Goal: Information Seeking & Learning: Learn about a topic

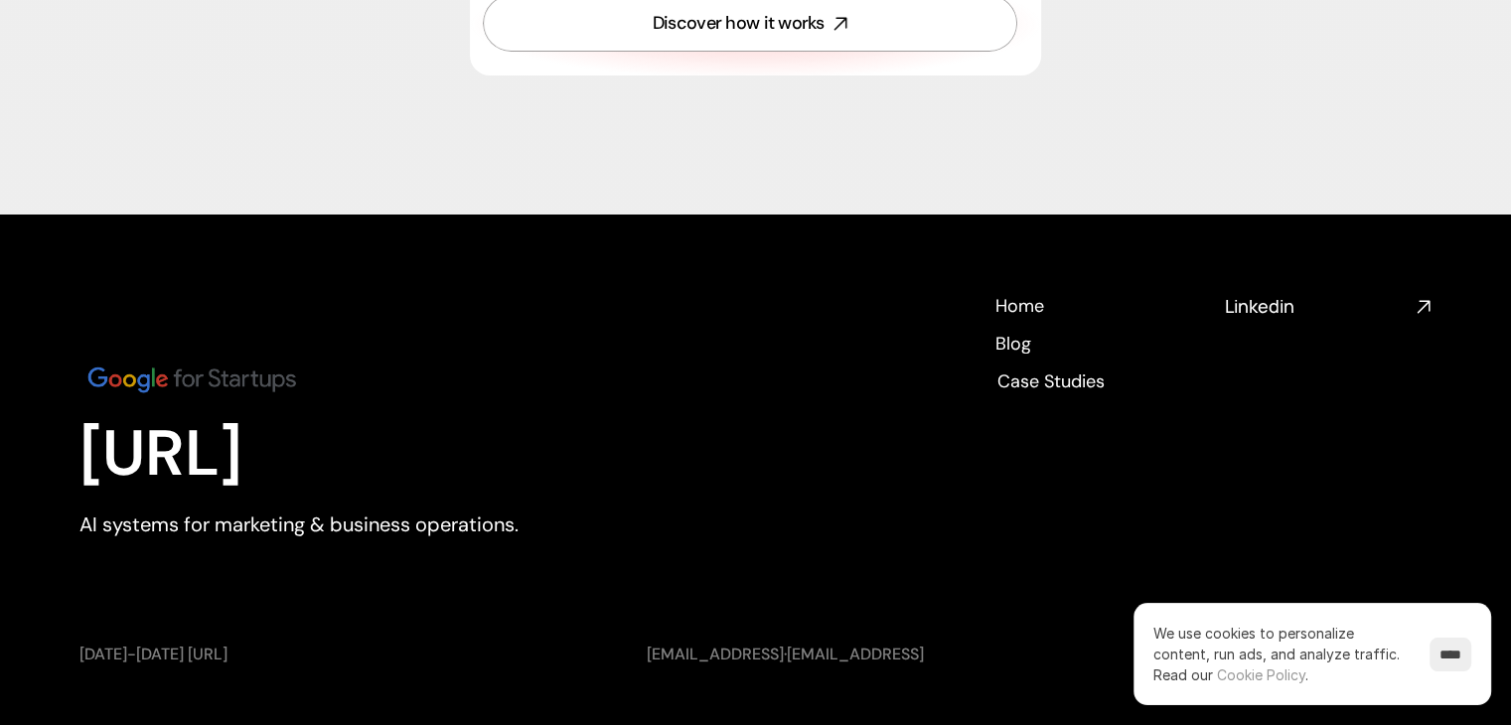
scroll to position [7349, 0]
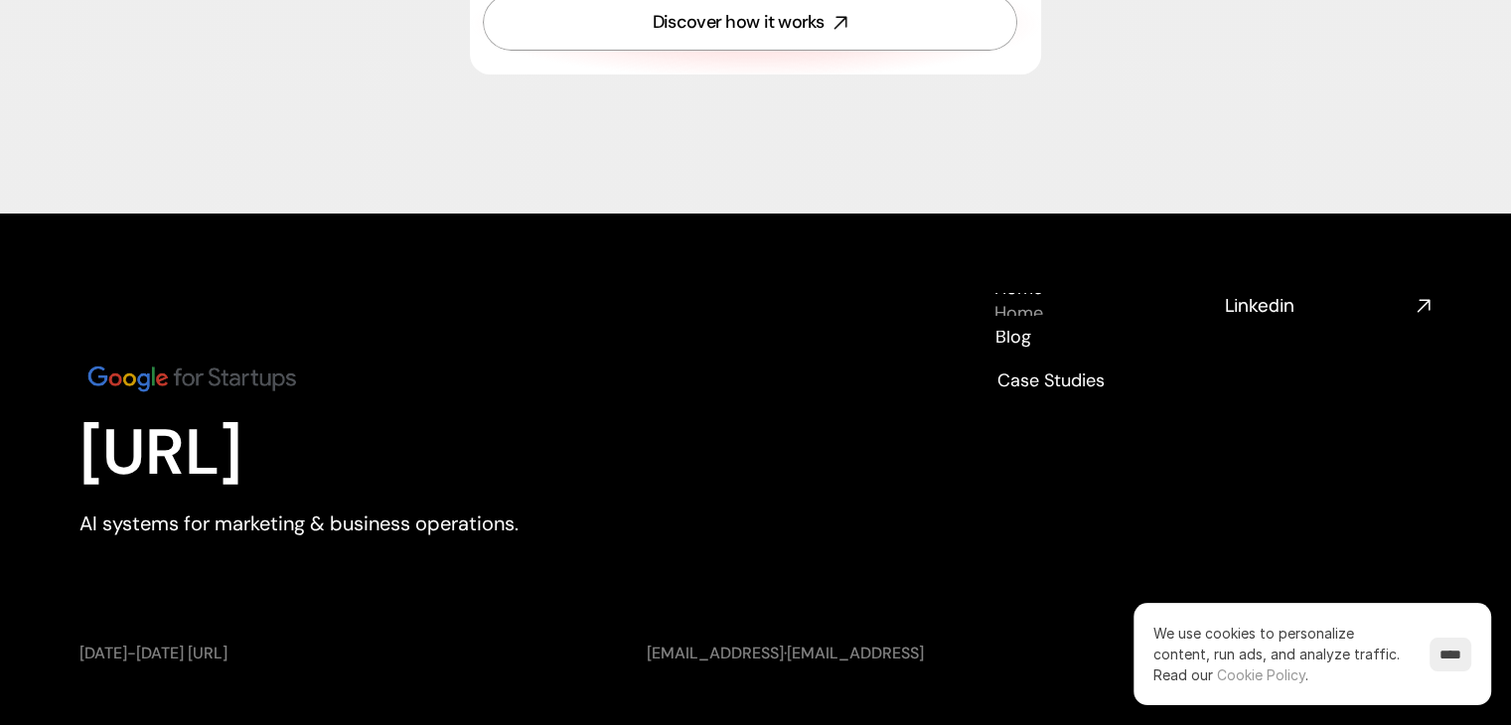
click at [1024, 301] on h4 "Home" at bounding box center [1018, 313] width 49 height 25
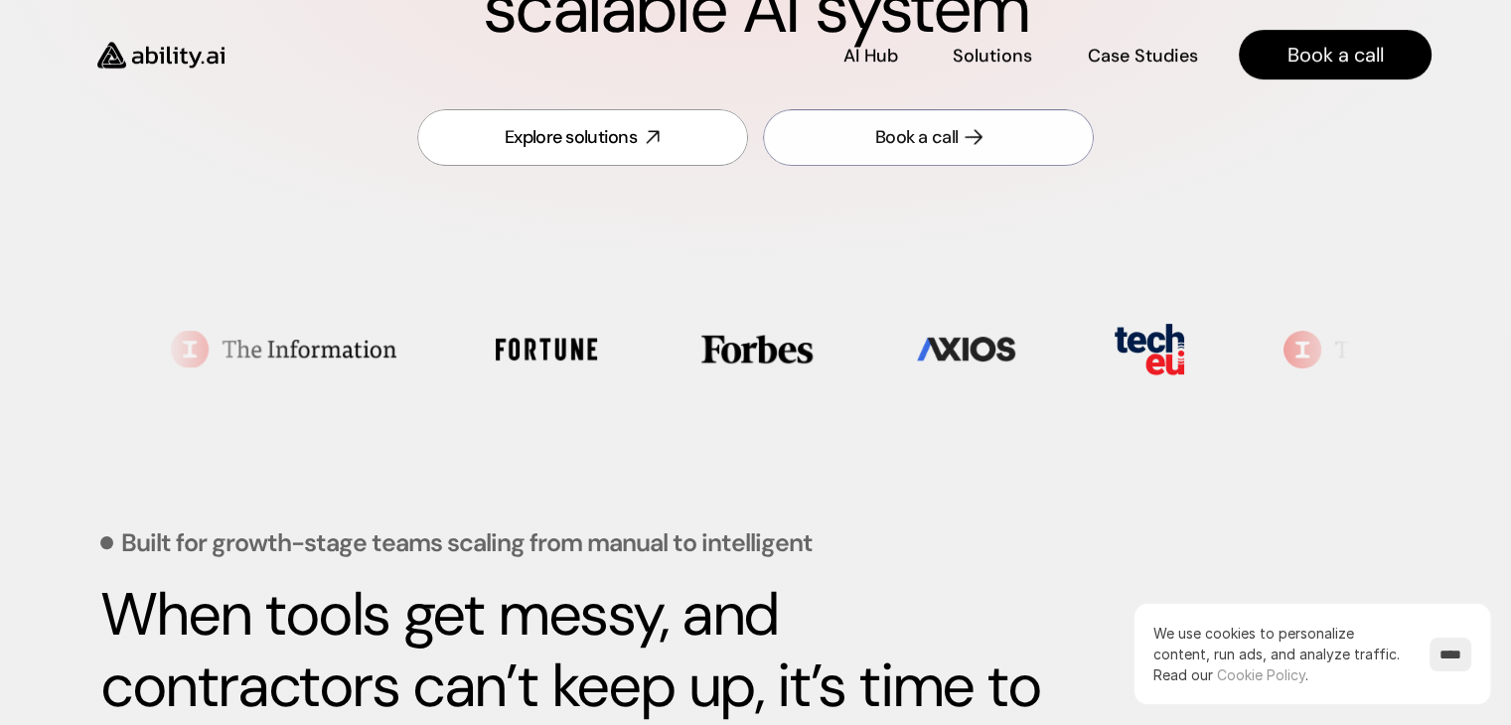
click at [991, 140] on link "Book a call" at bounding box center [928, 137] width 331 height 57
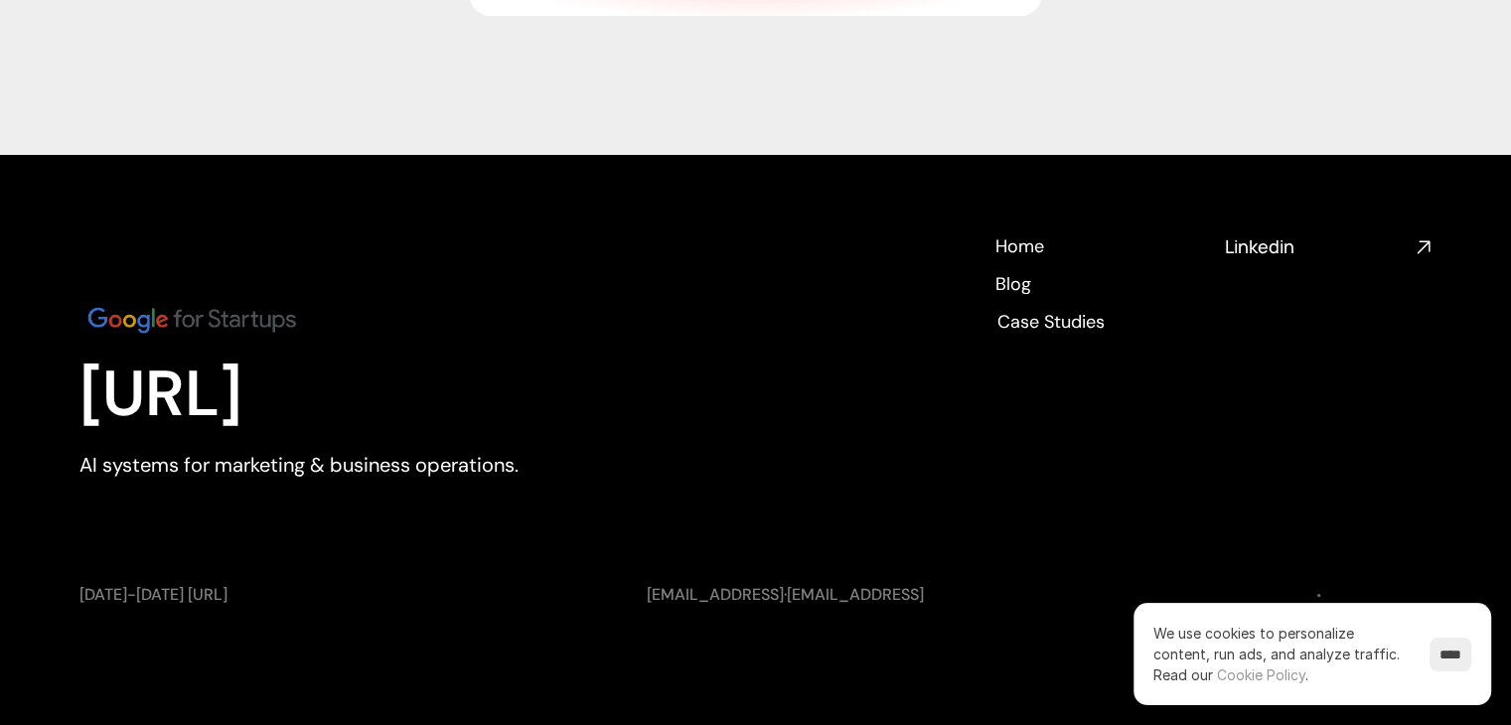
scroll to position [7409, 0]
click at [699, 600] on link "[EMAIL_ADDRESS]" at bounding box center [715, 593] width 137 height 21
click at [1437, 656] on input "****" at bounding box center [1450, 655] width 42 height 34
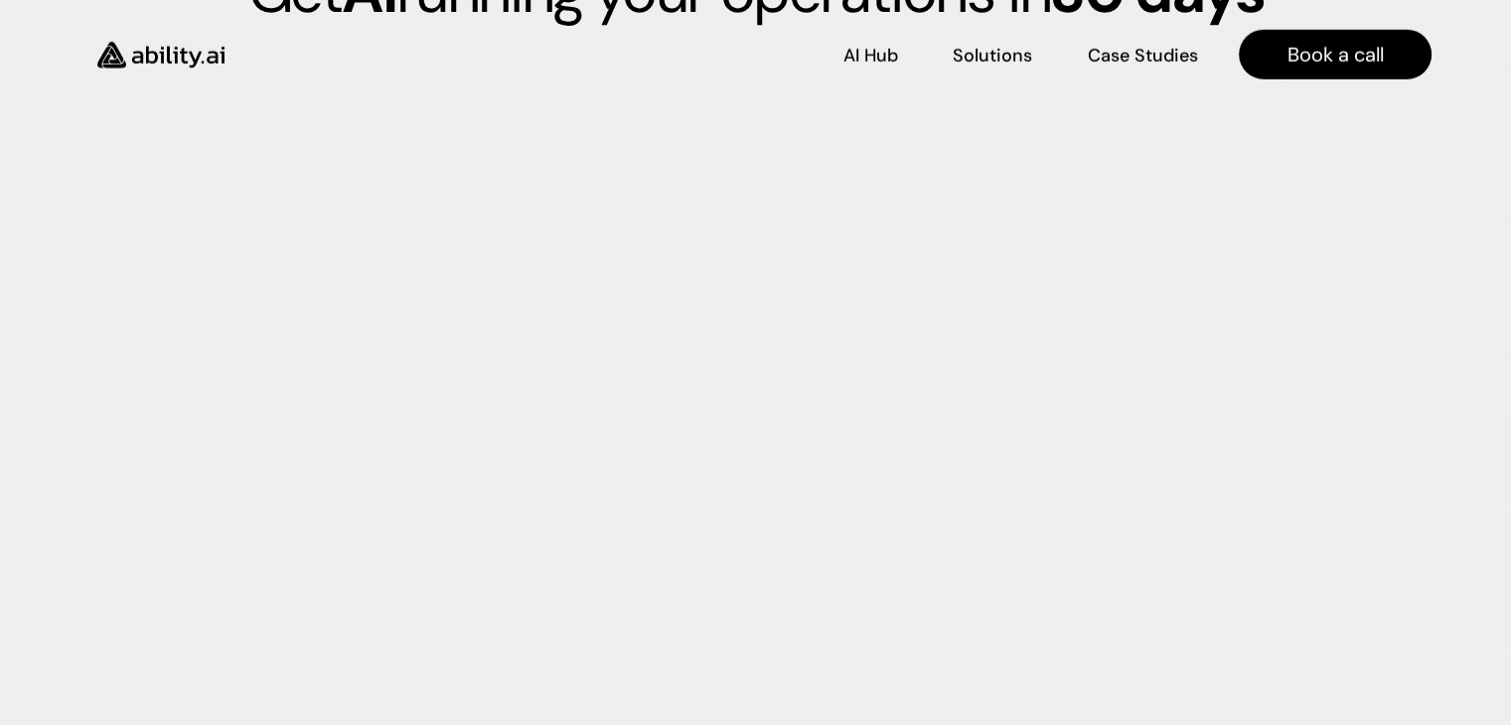
scroll to position [5522, 0]
click at [1157, 72] on nav "AI Hub AI Hub Solutions Solutions Case Studies Case Studies Book a call" at bounding box center [841, 55] width 1179 height 50
click at [1160, 59] on p "Case Studies" at bounding box center [1143, 64] width 108 height 25
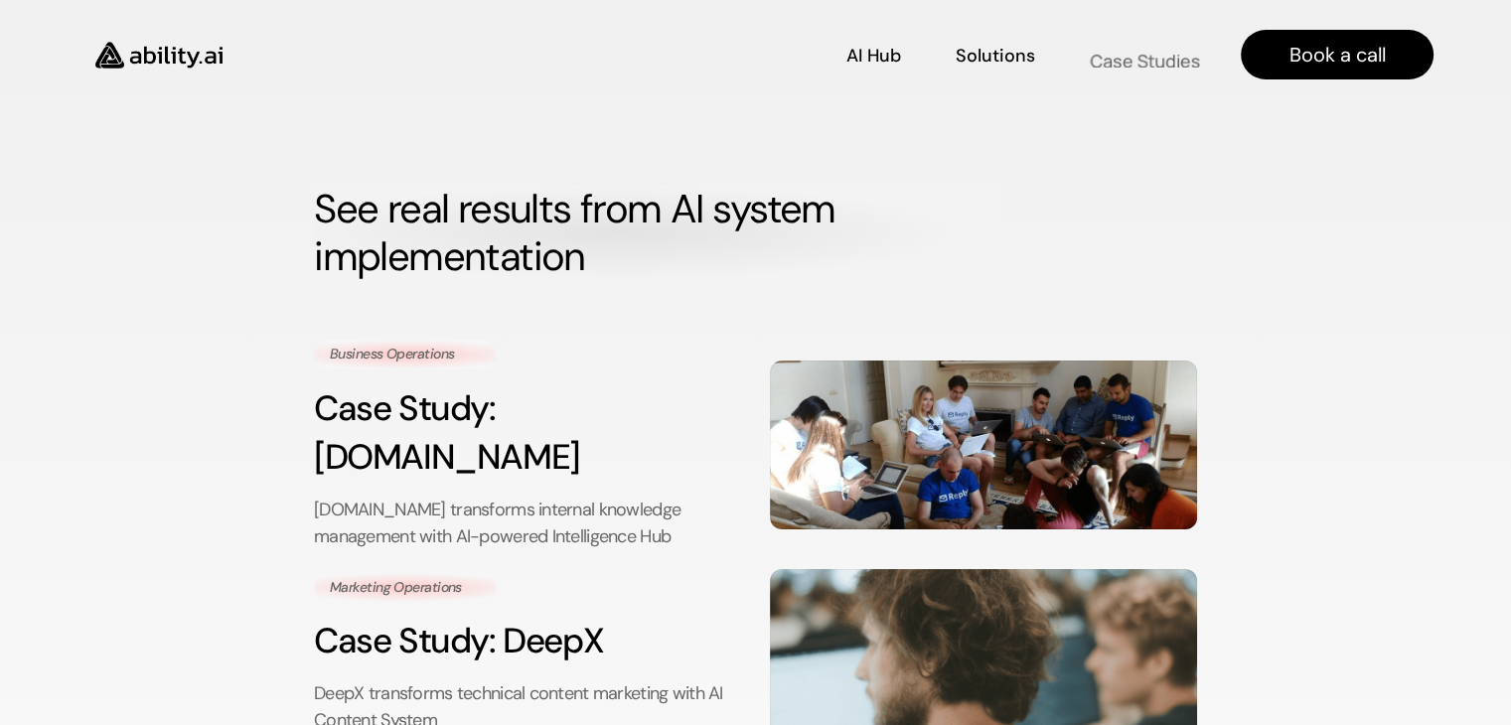
click at [1021, 70] on p "Solutions" at bounding box center [994, 82] width 79 height 25
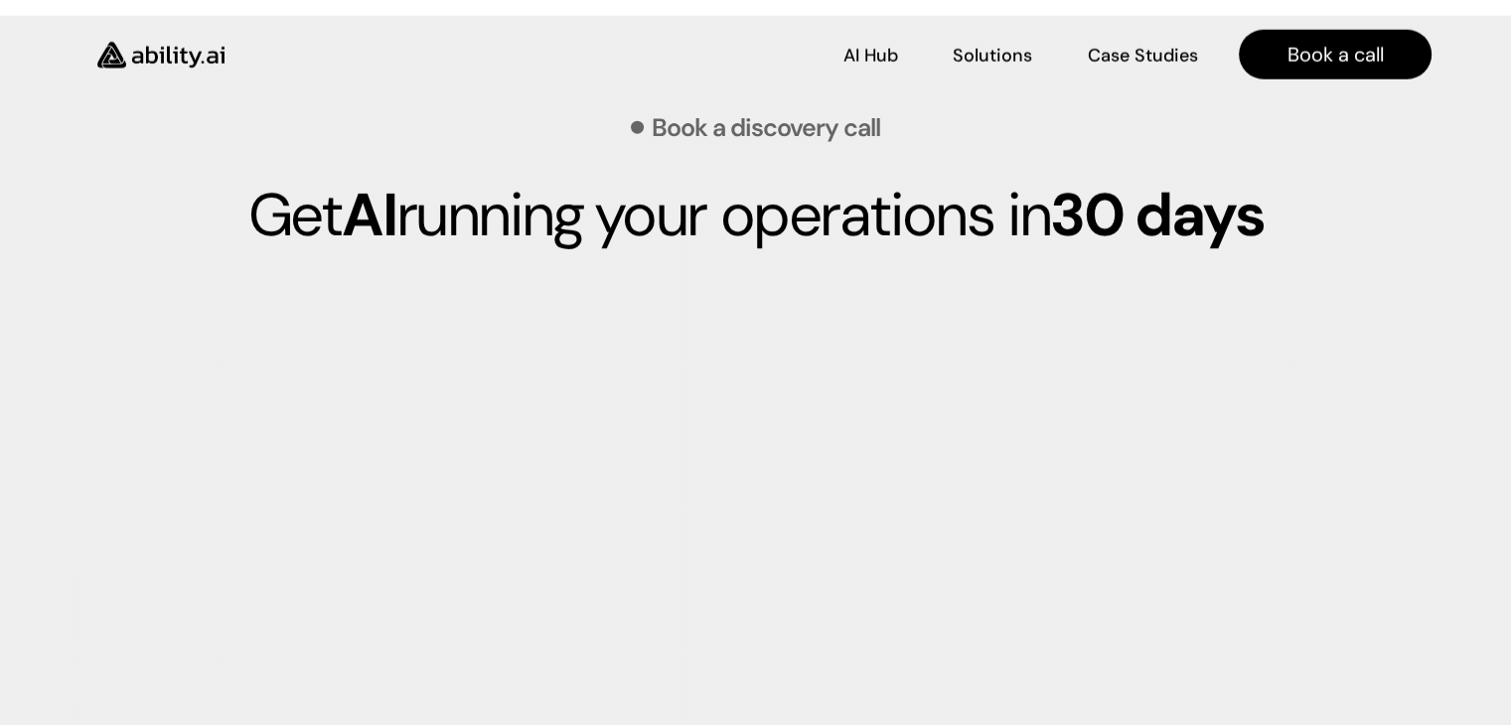
scroll to position [5297, 0]
